Goal: Information Seeking & Learning: Learn about a topic

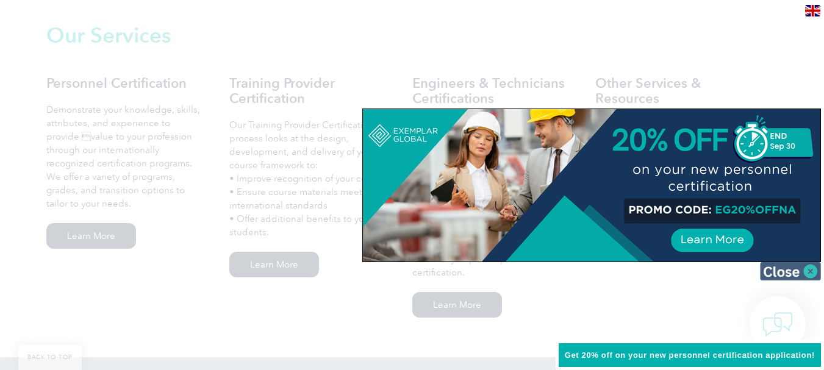
scroll to position [1178, 0]
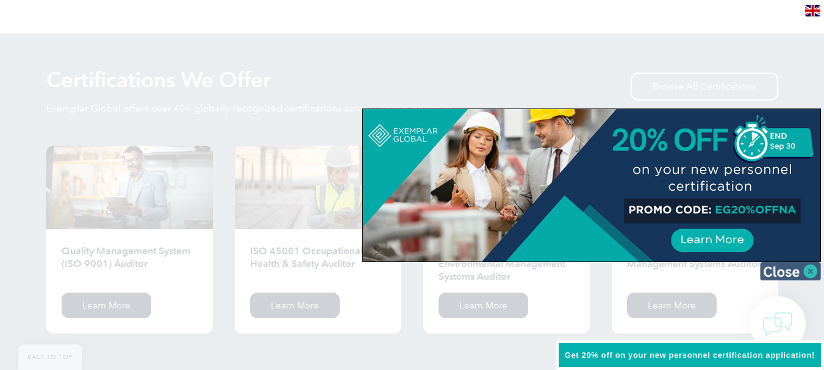
click at [809, 272] on img at bounding box center [790, 271] width 61 height 18
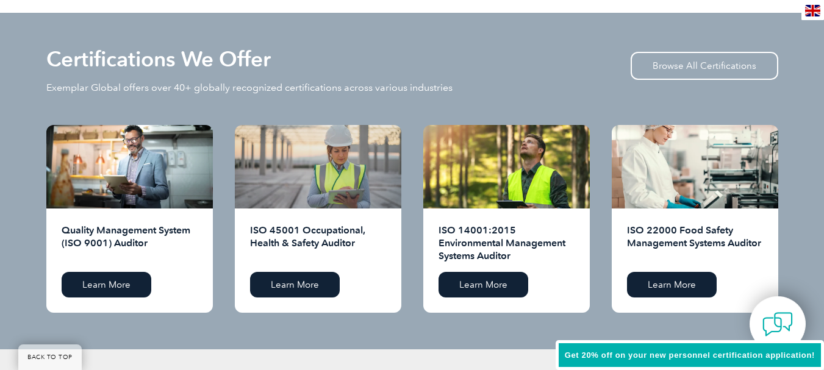
scroll to position [1220, 0]
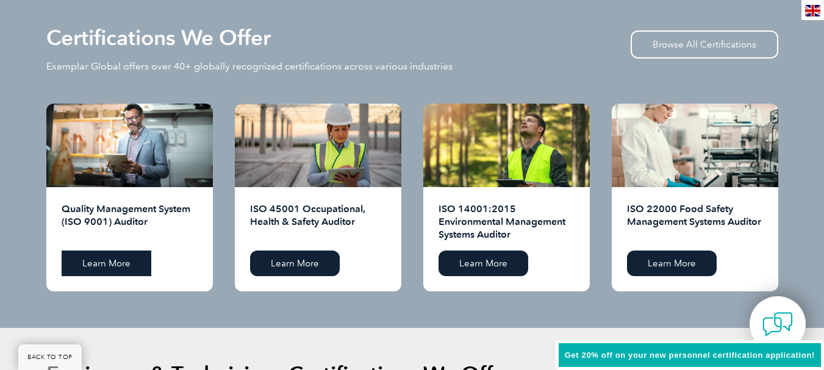
click at [121, 269] on link "Learn More" at bounding box center [107, 264] width 90 height 26
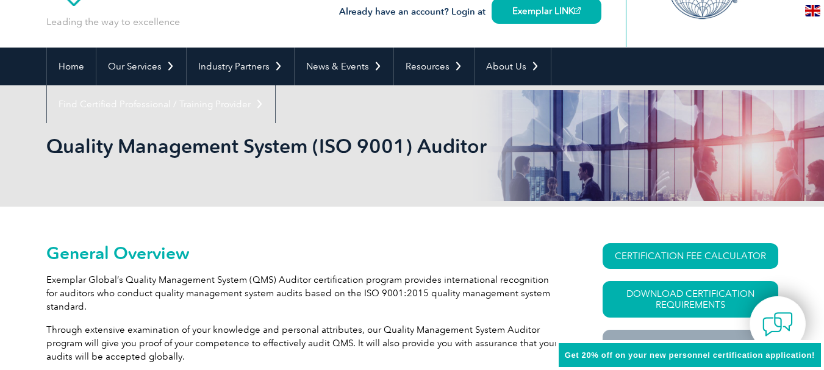
scroll to position [183, 0]
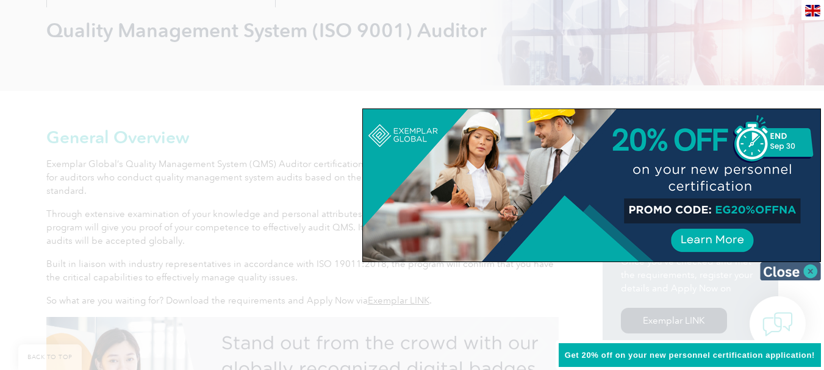
click at [814, 273] on img at bounding box center [790, 271] width 61 height 18
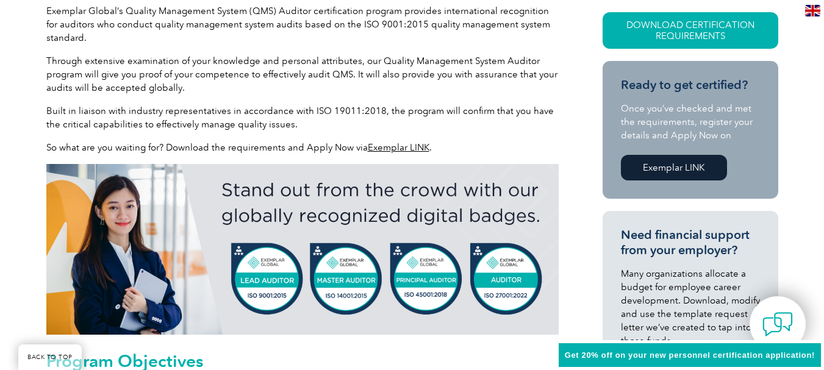
scroll to position [366, 0]
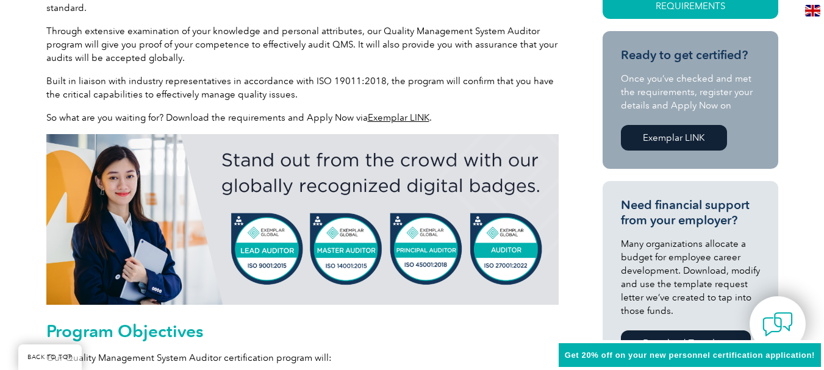
drag, startPoint x: 386, startPoint y: 110, endPoint x: 385, endPoint y: 117, distance: 6.2
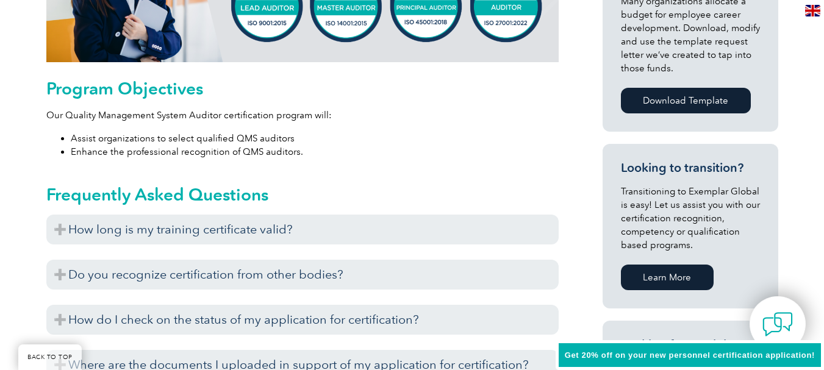
scroll to position [610, 0]
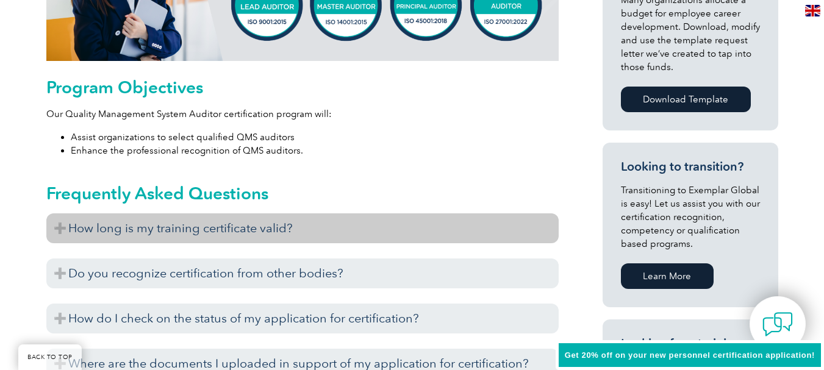
click at [170, 229] on h3 "How long is my training certificate valid?" at bounding box center [302, 229] width 512 height 30
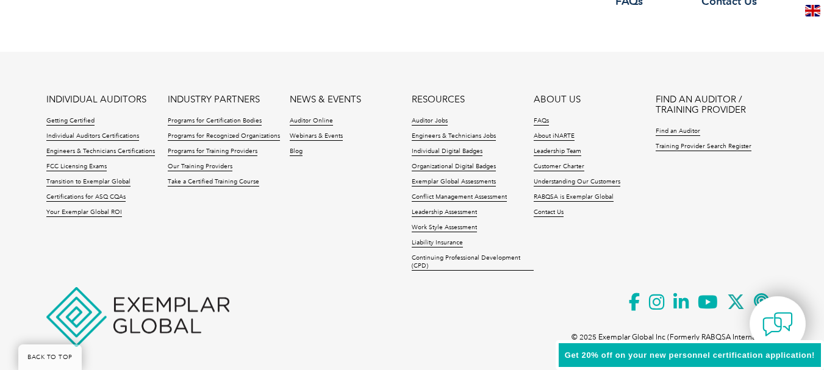
scroll to position [2003, 0]
